Goal: Task Accomplishment & Management: Use online tool/utility

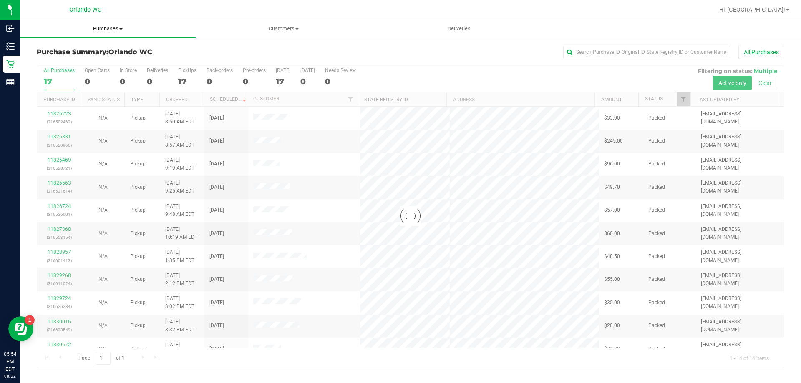
click at [119, 30] on span "Purchases" at bounding box center [108, 29] width 176 height 8
click at [61, 61] on span "Fulfillment" at bounding box center [46, 60] width 52 height 7
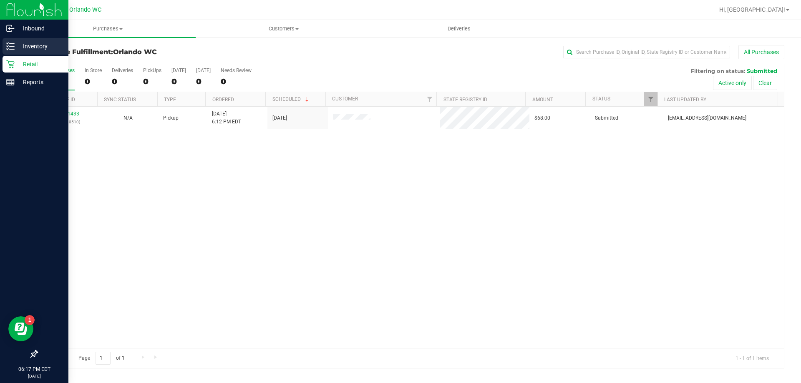
click at [15, 41] on p "Inventory" at bounding box center [40, 46] width 50 height 10
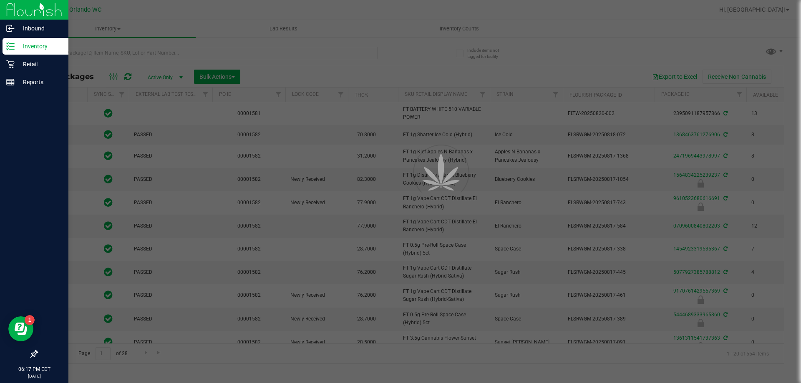
click at [176, 55] on div at bounding box center [400, 191] width 801 height 383
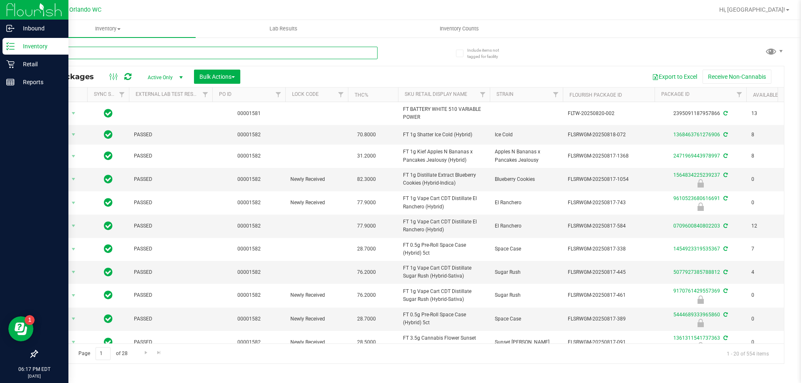
click at [176, 55] on input "text" at bounding box center [207, 53] width 341 height 13
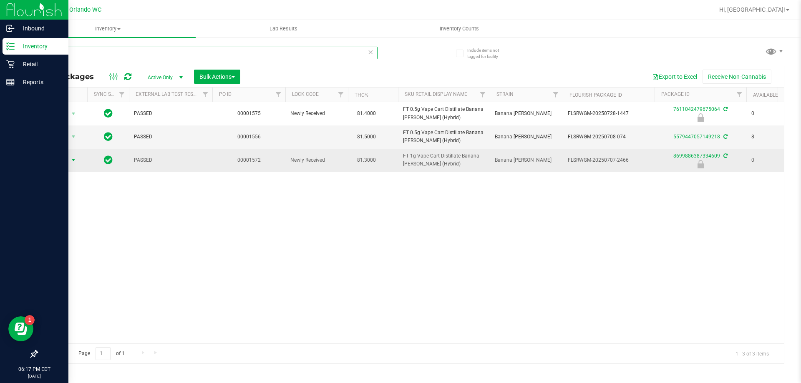
type input "brz"
click at [70, 160] on span "select" at bounding box center [73, 160] width 7 height 7
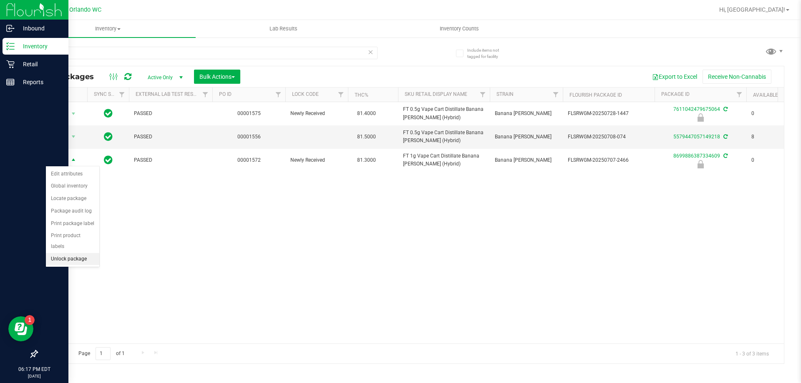
click at [62, 253] on li "Unlock package" at bounding box center [72, 259] width 53 height 13
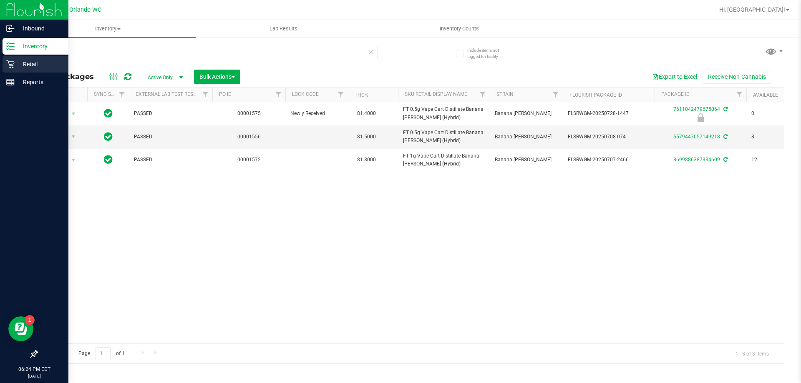
click at [17, 66] on p "Retail" at bounding box center [40, 64] width 50 height 10
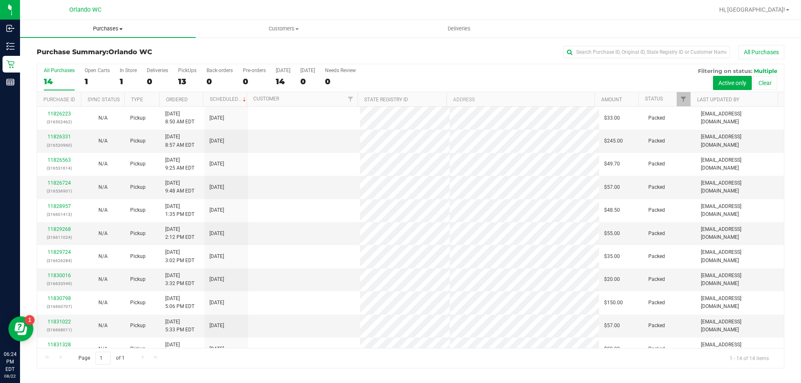
click at [117, 30] on span "Purchases" at bounding box center [108, 29] width 176 height 8
click at [81, 58] on li "Fulfillment" at bounding box center [108, 60] width 176 height 10
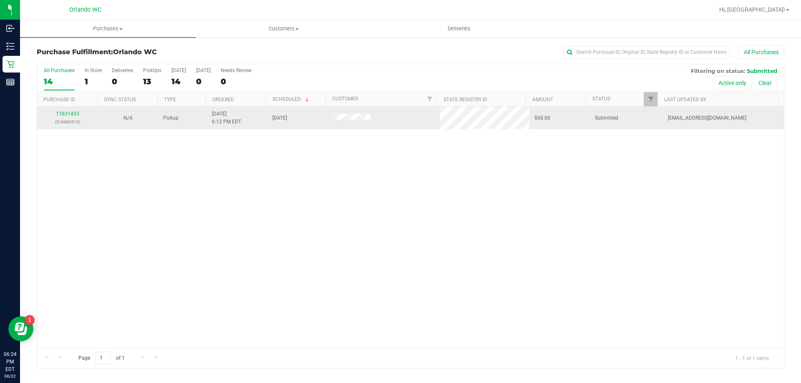
click at [80, 113] on div "11831433 (316680510)" at bounding box center [67, 118] width 50 height 16
click at [73, 114] on link "11831433" at bounding box center [67, 114] width 23 height 6
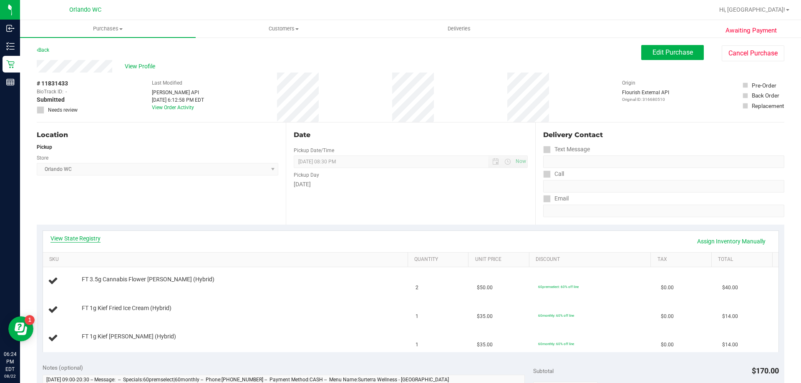
click at [75, 239] on link "View State Registry" at bounding box center [75, 238] width 50 height 8
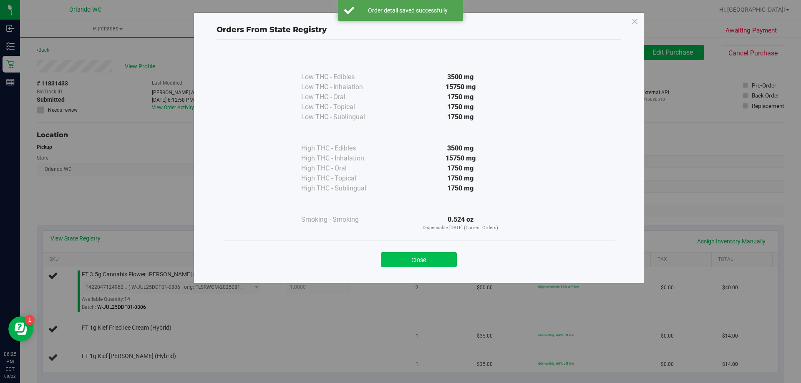
click at [418, 261] on button "Close" at bounding box center [419, 259] width 76 height 15
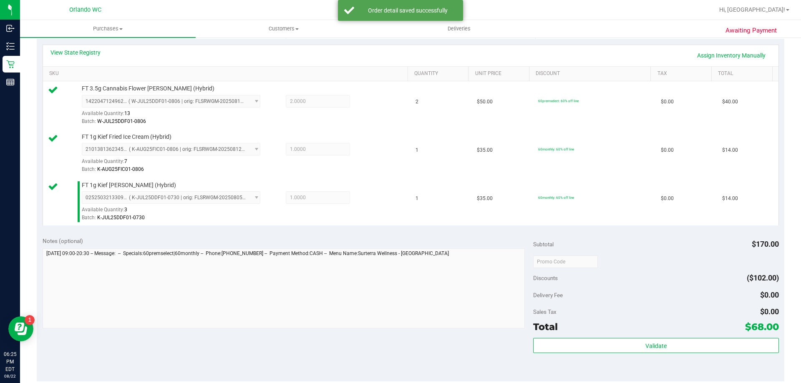
scroll to position [196, 0]
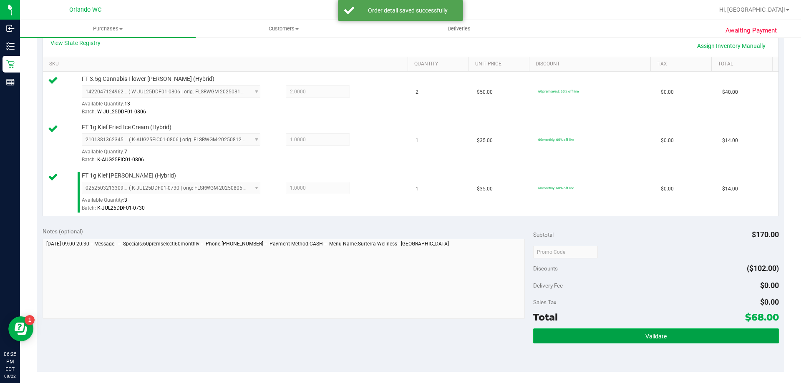
click at [576, 341] on button "Validate" at bounding box center [655, 336] width 245 height 15
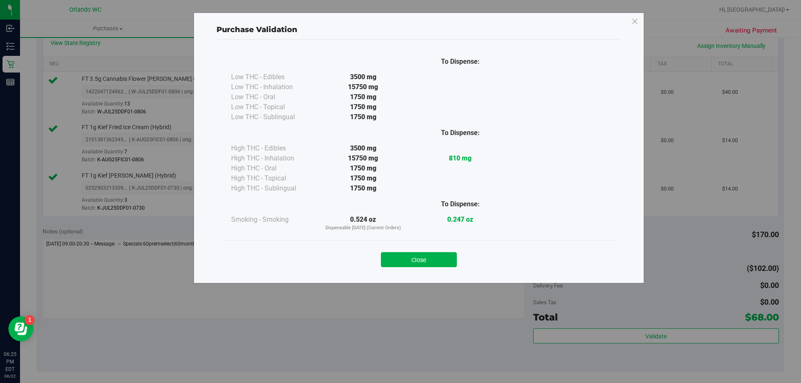
click at [394, 264] on button "Close" at bounding box center [419, 259] width 76 height 15
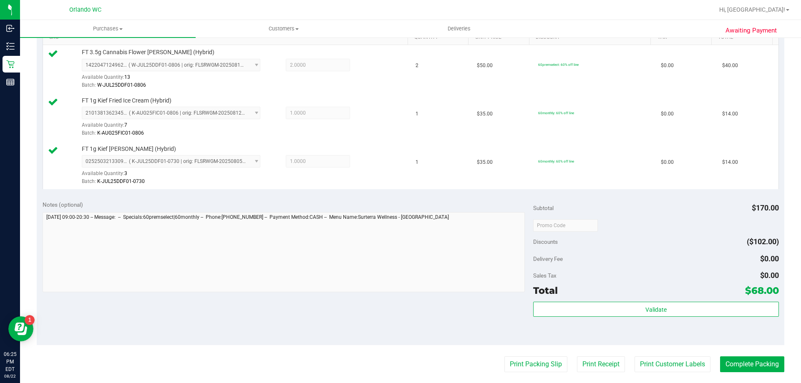
scroll to position [321, 0]
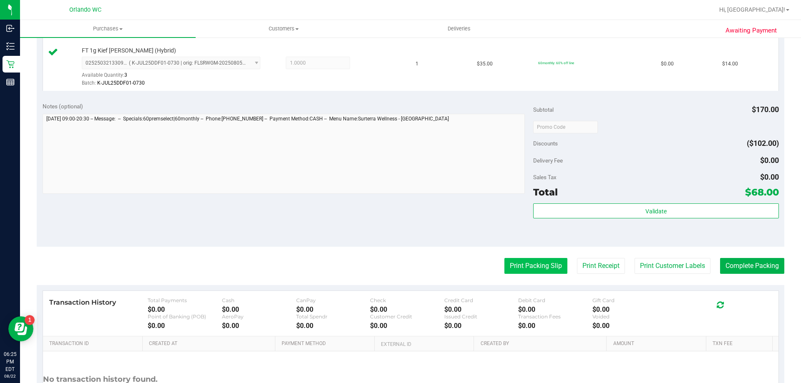
click at [522, 273] on button "Print Packing Slip" at bounding box center [535, 266] width 63 height 16
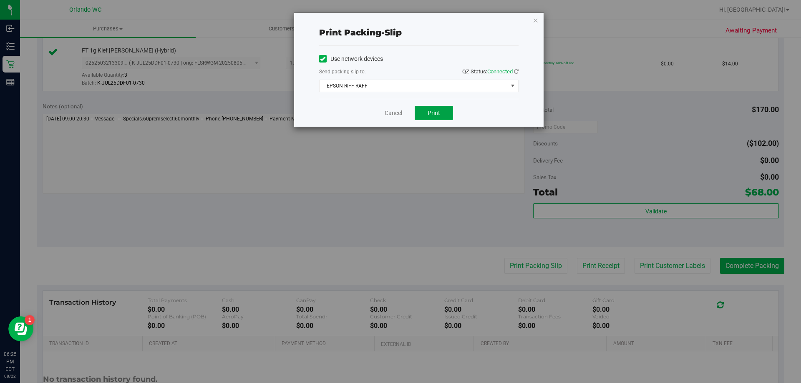
click at [436, 108] on button "Print" at bounding box center [433, 113] width 38 height 14
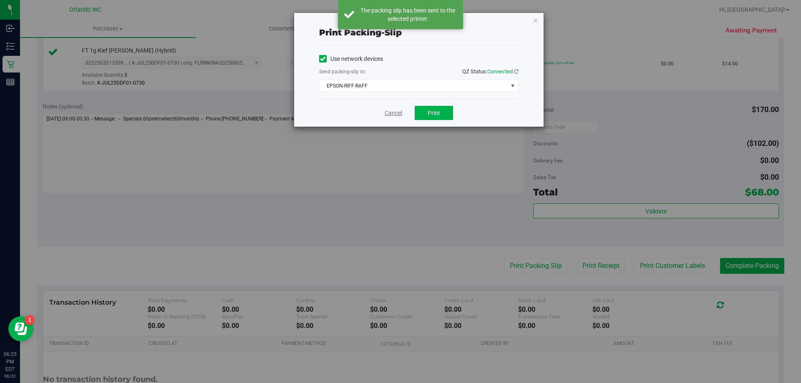
click at [395, 116] on link "Cancel" at bounding box center [393, 113] width 18 height 9
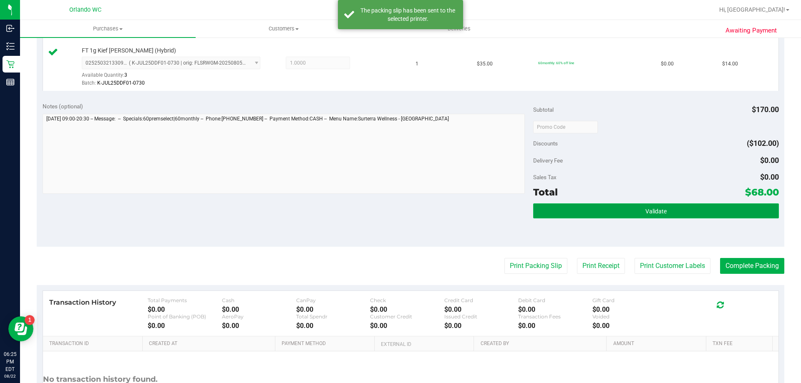
click at [672, 213] on button "Validate" at bounding box center [655, 210] width 245 height 15
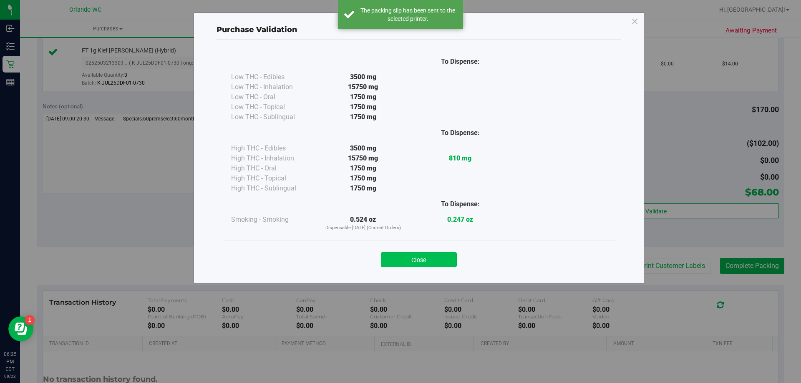
click at [425, 258] on button "Close" at bounding box center [419, 259] width 76 height 15
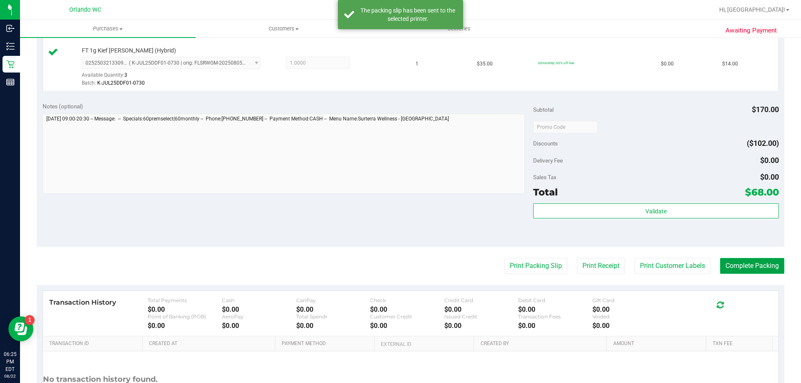
click at [766, 271] on button "Complete Packing" at bounding box center [752, 266] width 64 height 16
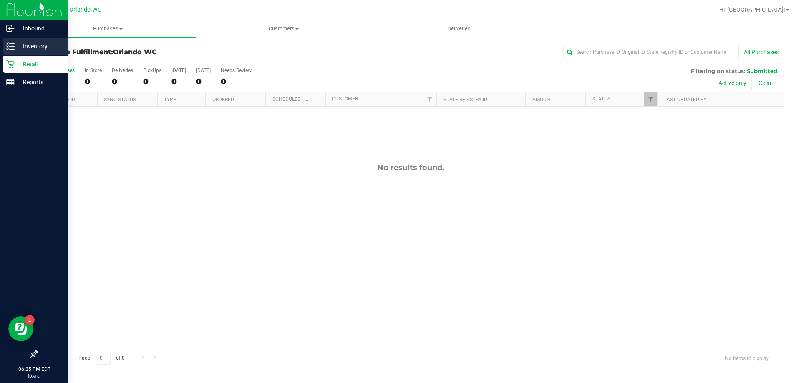
click at [28, 43] on p "Inventory" at bounding box center [40, 46] width 50 height 10
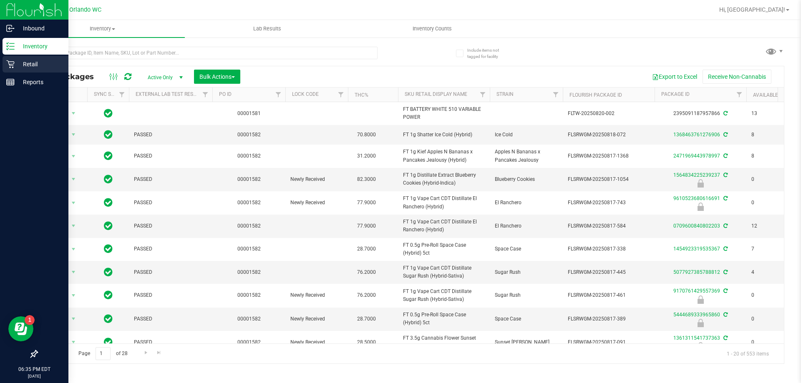
click at [9, 67] on icon at bounding box center [10, 64] width 8 height 8
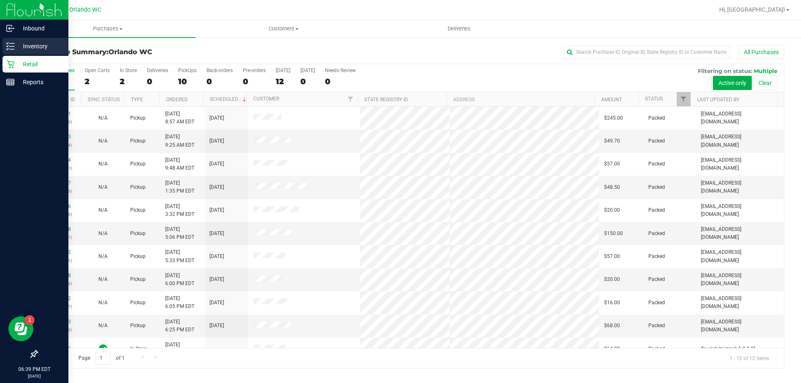
click at [9, 50] on icon at bounding box center [10, 46] width 8 height 8
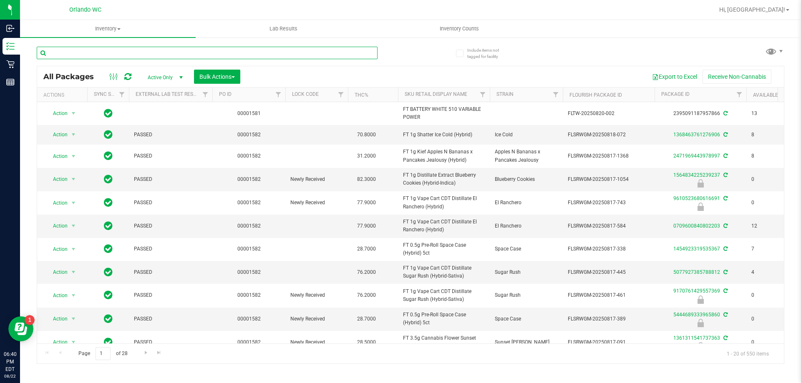
click at [121, 50] on input "text" at bounding box center [207, 53] width 341 height 13
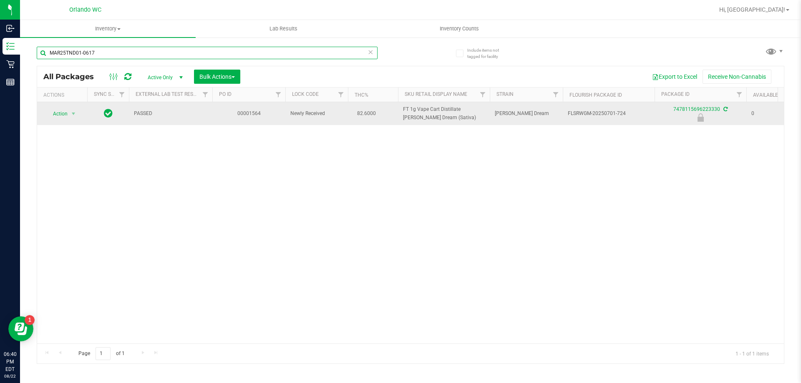
type input "MAR25TND01-0617"
click at [61, 107] on td "Action Action Edit attributes Global inventory Locate package Package audit log…" at bounding box center [62, 113] width 50 height 23
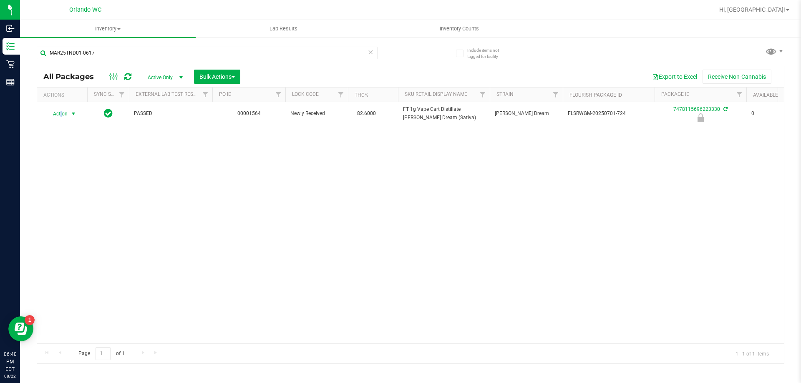
drag, startPoint x: 61, startPoint y: 112, endPoint x: 65, endPoint y: 123, distance: 11.8
click at [62, 112] on span "Action" at bounding box center [56, 114] width 23 height 12
click at [88, 206] on li "Unlock package" at bounding box center [72, 212] width 53 height 13
